Goal: Transaction & Acquisition: Purchase product/service

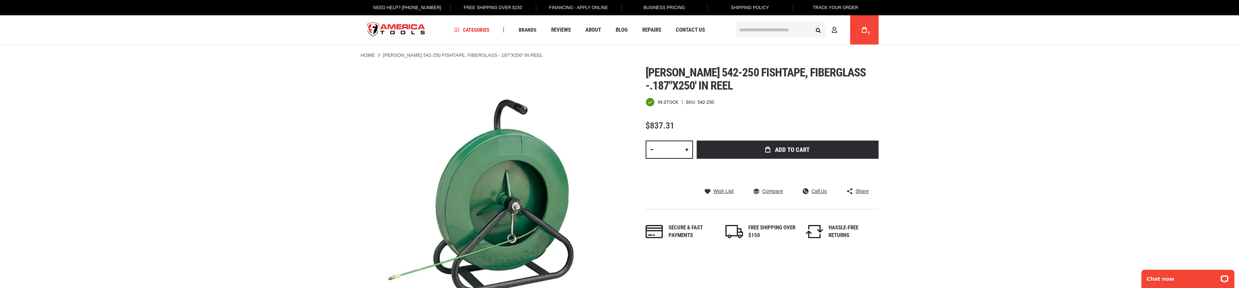
click at [782, 32] on input "text" at bounding box center [780, 30] width 89 height 16
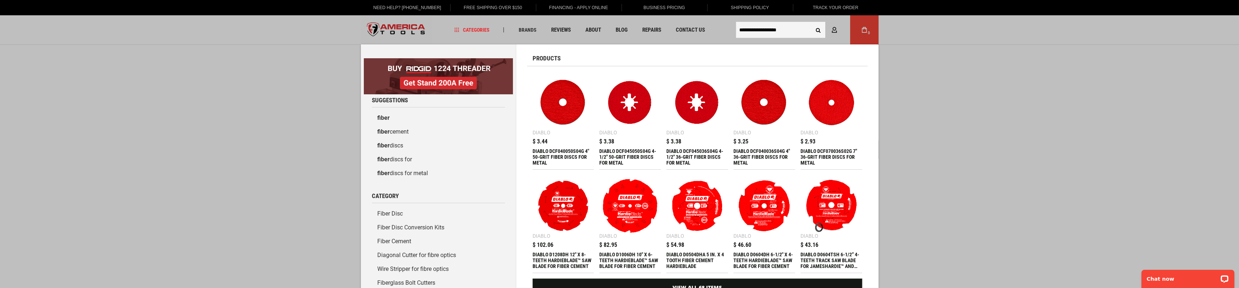
type input "**********"
click at [811, 23] on button "Search" at bounding box center [818, 30] width 14 height 14
